Goal: Navigation & Orientation: Find specific page/section

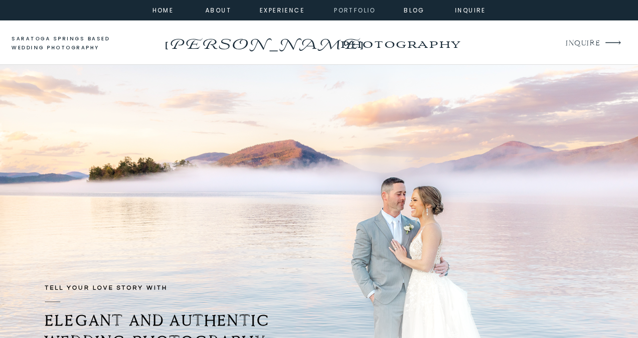
click at [343, 8] on nav "portfolio" at bounding box center [354, 9] width 43 height 9
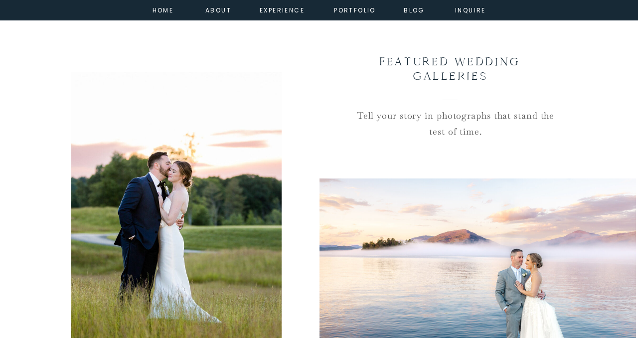
scroll to position [907, 0]
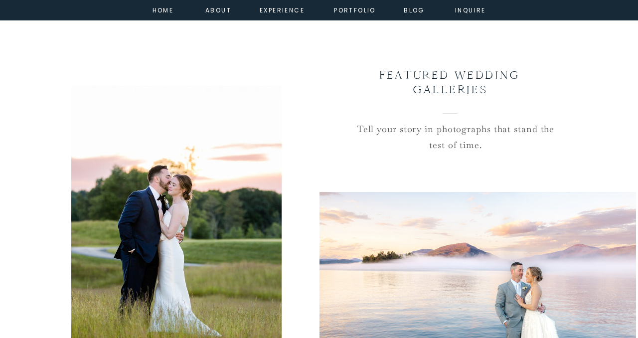
click at [451, 239] on div at bounding box center [477, 296] width 316 height 239
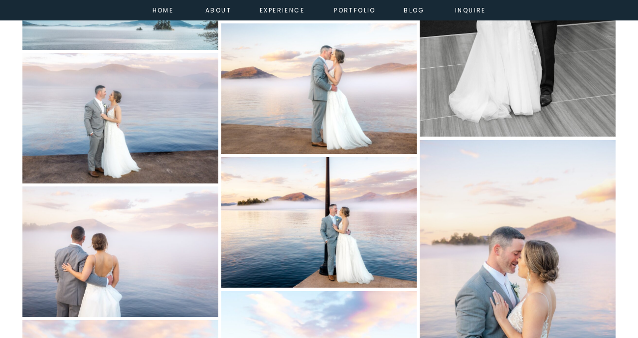
scroll to position [6800, 0]
